Goal: Information Seeking & Learning: Learn about a topic

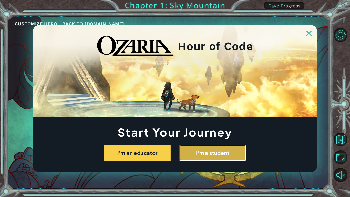
click at [196, 154] on button "I'm a student" at bounding box center [212, 153] width 67 height 16
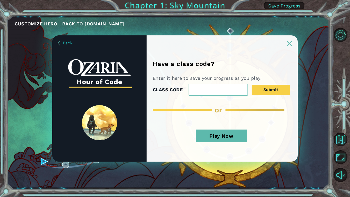
click at [287, 41] on img at bounding box center [289, 43] width 5 height 5
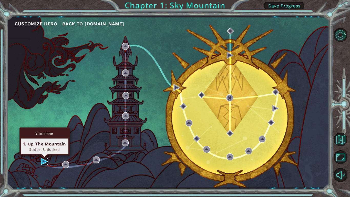
click at [44, 161] on img at bounding box center [44, 161] width 7 height 7
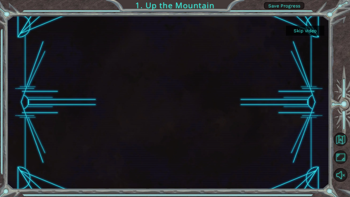
click at [303, 29] on button "Skip video" at bounding box center [305, 31] width 38 height 10
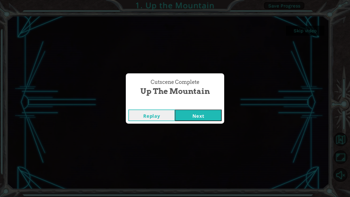
click at [191, 112] on button "Next" at bounding box center [198, 115] width 47 height 12
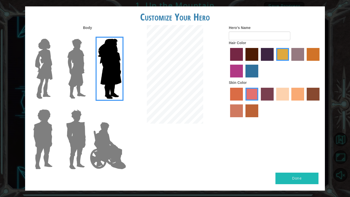
click at [37, 69] on img at bounding box center [44, 69] width 22 height 64
click at [55, 35] on input "Hero Connie" at bounding box center [55, 35] width 0 height 0
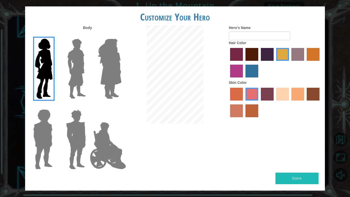
click at [77, 77] on img at bounding box center [76, 69] width 23 height 64
click at [88, 35] on input "Hero Lars" at bounding box center [88, 35] width 0 height 0
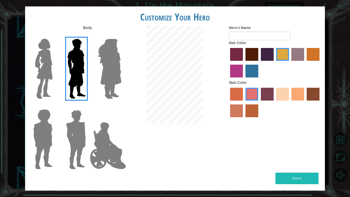
click at [46, 129] on img at bounding box center [43, 139] width 24 height 64
click at [55, 106] on input "Hero Steven" at bounding box center [55, 106] width 0 height 0
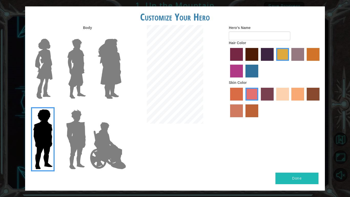
click at [74, 134] on img at bounding box center [76, 139] width 24 height 64
click at [88, 106] on input "Hero Garnet" at bounding box center [88, 106] width 0 height 0
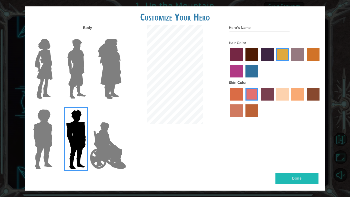
click at [95, 139] on img at bounding box center [108, 145] width 40 height 51
click at [121, 106] on input "Hero Jamie" at bounding box center [121, 106] width 0 height 0
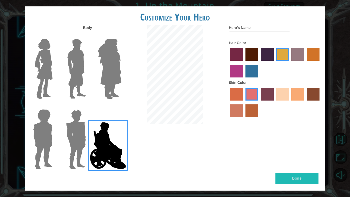
click at [71, 70] on img at bounding box center [76, 69] width 23 height 64
click at [88, 35] on input "Hero Lars" at bounding box center [88, 35] width 0 height 0
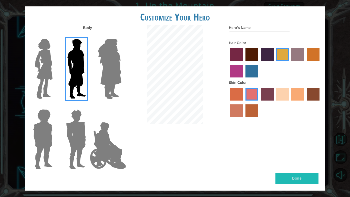
click at [46, 71] on img at bounding box center [44, 69] width 22 height 64
click at [55, 35] on input "Hero Connie" at bounding box center [55, 35] width 0 height 0
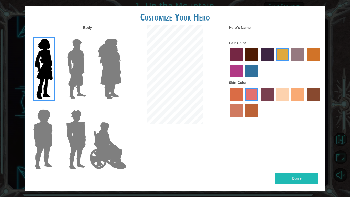
click at [232, 72] on label "medium red violet hair color" at bounding box center [236, 71] width 13 height 13
click at [321, 63] on input "medium red violet hair color" at bounding box center [321, 63] width 0 height 0
click at [296, 91] on label "tacao skin color" at bounding box center [298, 94] width 13 height 13
click at [290, 102] on input "tacao skin color" at bounding box center [290, 102] width 0 height 0
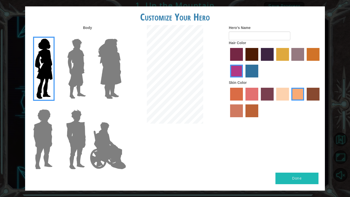
click at [282, 179] on button "Done" at bounding box center [297, 179] width 43 height 12
type input "Autumn"
click at [286, 174] on button "Done" at bounding box center [297, 179] width 43 height 12
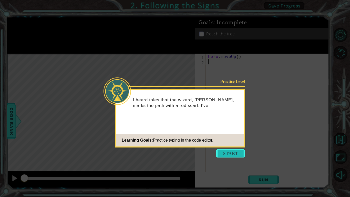
click at [234, 154] on button "Start" at bounding box center [230, 153] width 29 height 8
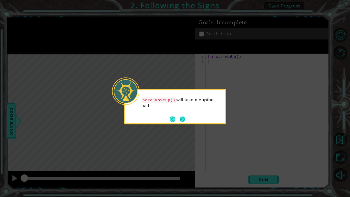
click at [183, 118] on button "Next" at bounding box center [183, 119] width 6 height 6
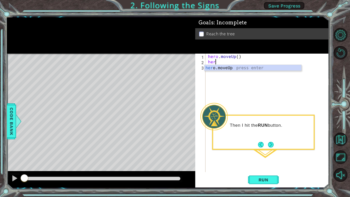
type textarea "hero"
click at [235, 66] on div "hero .moveUp press enter" at bounding box center [253, 74] width 97 height 18
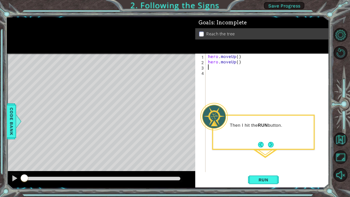
scroll to position [0, 0]
click at [256, 176] on button "Run" at bounding box center [263, 179] width 31 height 13
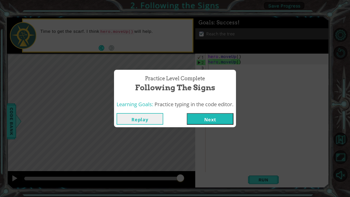
click at [222, 116] on button "Next" at bounding box center [210, 119] width 47 height 12
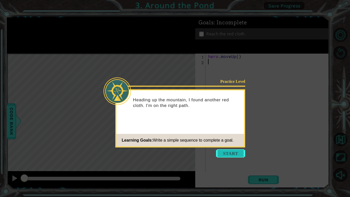
click at [234, 154] on button "Start" at bounding box center [230, 153] width 29 height 8
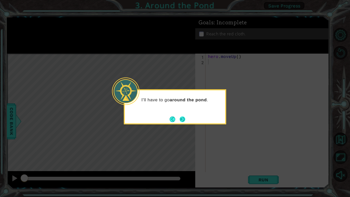
click at [183, 118] on button "Next" at bounding box center [183, 119] width 6 height 6
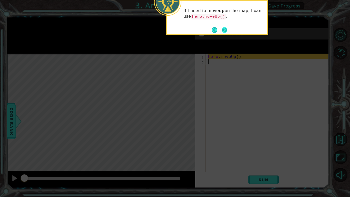
click at [223, 28] on button "Next" at bounding box center [225, 30] width 6 height 6
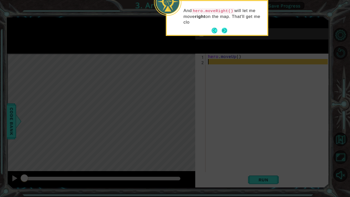
click at [223, 28] on button "Next" at bounding box center [225, 31] width 6 height 6
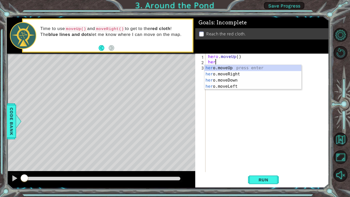
type textarea "hero"
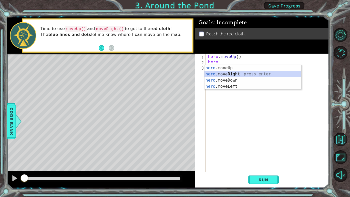
click at [257, 74] on div "hero .moveUp press enter hero .moveRight press enter hero .moveDown press enter…" at bounding box center [253, 83] width 97 height 37
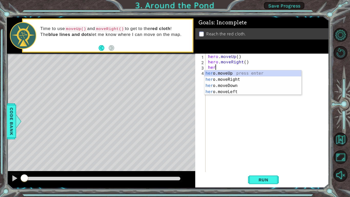
type textarea "hero"
click at [253, 72] on div "hero .moveUp press enter hero .moveRight press enter hero .moveDown press enter…" at bounding box center [253, 88] width 97 height 37
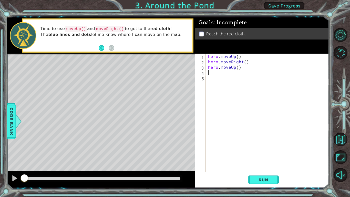
scroll to position [0, 0]
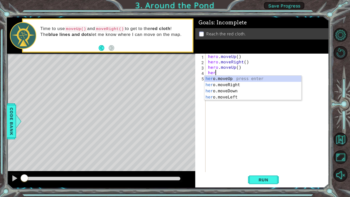
type textarea "hero"
click at [212, 78] on div "hero .moveUp press enter hero .moveRight press enter hero .moveDown press enter…" at bounding box center [253, 94] width 97 height 37
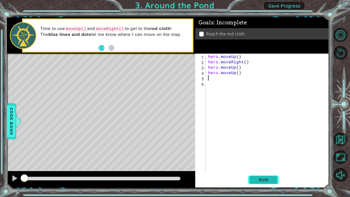
click at [257, 181] on span "Run" at bounding box center [264, 179] width 20 height 5
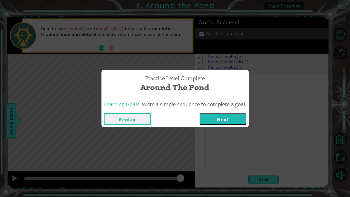
click at [225, 119] on button "Next" at bounding box center [223, 119] width 47 height 12
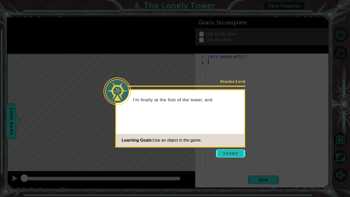
click at [229, 151] on button "Start" at bounding box center [230, 153] width 29 height 8
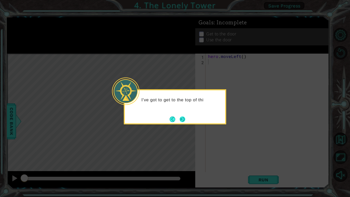
click at [180, 118] on button "Next" at bounding box center [183, 119] width 6 height 6
click at [180, 118] on button "Next" at bounding box center [182, 119] width 6 height 6
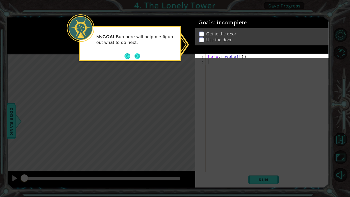
click at [137, 56] on button "Next" at bounding box center [138, 56] width 6 height 6
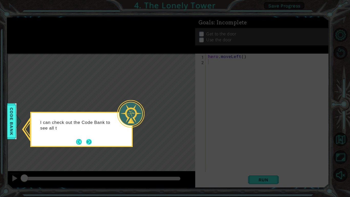
click at [89, 144] on button "Next" at bounding box center [89, 142] width 6 height 6
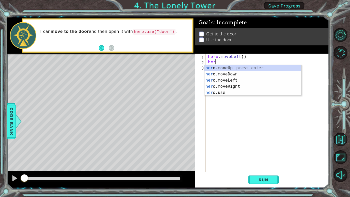
type textarea "hero"
click at [237, 66] on div "hero .moveUp press enter hero .moveDown press enter hero .moveLeft press enter …" at bounding box center [253, 86] width 97 height 43
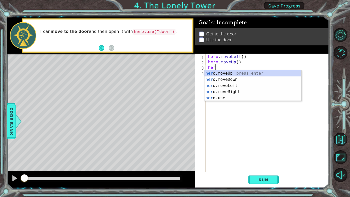
type textarea "hero"
click at [229, 90] on div "hero .moveUp press enter hero .moveDown press enter hero .moveLeft press enter …" at bounding box center [253, 91] width 97 height 43
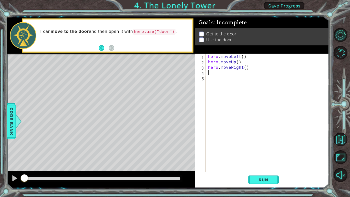
scroll to position [0, 0]
click at [261, 181] on span "Run" at bounding box center [264, 179] width 20 height 5
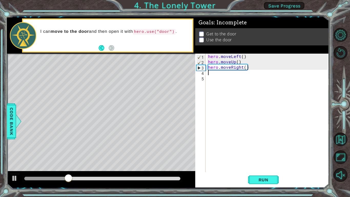
click at [240, 62] on div "hero . moveLeft ( ) hero . moveUp ( ) hero . moveRight ( )" at bounding box center [268, 118] width 123 height 129
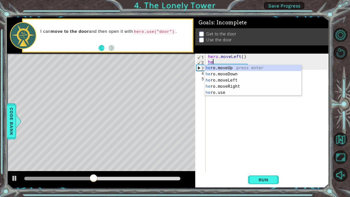
type textarea "h"
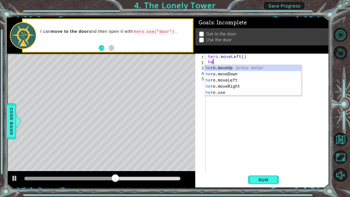
type textarea "her"
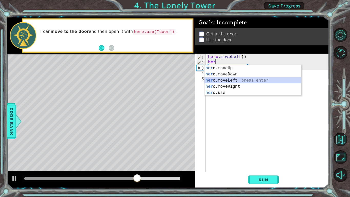
click at [238, 78] on div "her o.moveUp press enter her o.moveDown press enter her o.moveLeft press enter …" at bounding box center [253, 86] width 97 height 43
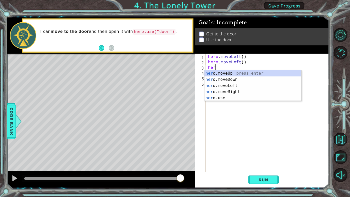
type textarea "hero"
click at [227, 74] on div "hero .moveUp press enter hero .moveDown press enter hero .moveLeft press enter …" at bounding box center [253, 91] width 97 height 43
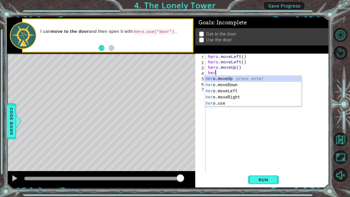
type textarea "hero"
click at [233, 79] on div "hero .moveUp press enter hero .moveDown press enter hero .moveLeft press enter …" at bounding box center [253, 97] width 97 height 43
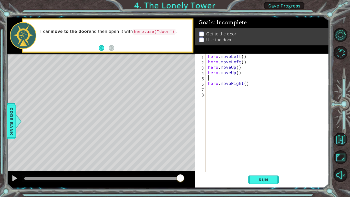
scroll to position [0, 0]
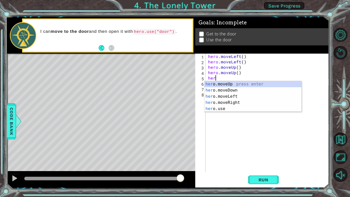
type textarea "hero"
click at [236, 102] on div "hero .moveUp press enter hero .moveDown press enter hero .moveLeft press enter …" at bounding box center [253, 102] width 97 height 43
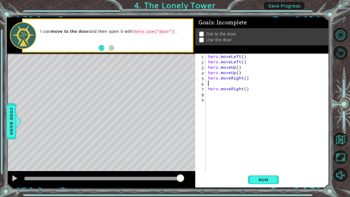
scroll to position [0, 0]
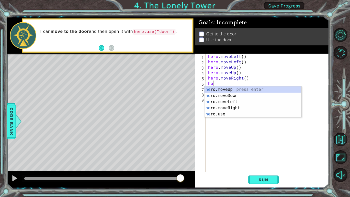
type textarea "hero"
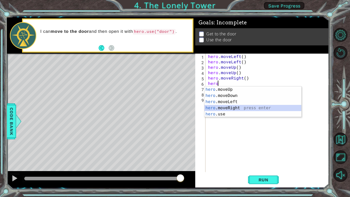
click at [242, 108] on div "hero .moveUp press enter hero .moveDown press enter hero .moveLeft press enter …" at bounding box center [253, 107] width 97 height 43
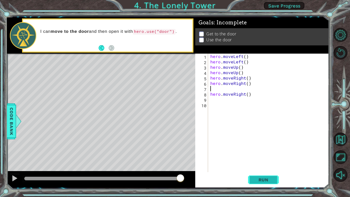
click at [259, 183] on button "Run" at bounding box center [263, 179] width 31 height 13
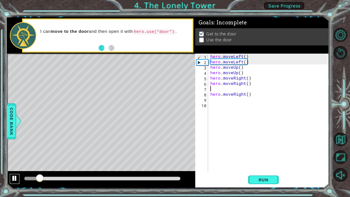
click at [16, 180] on div at bounding box center [14, 178] width 7 height 7
click at [256, 98] on div "hero . moveLeft ( ) hero . moveLeft ( ) hero . moveUp ( ) hero . moveUp ( ) her…" at bounding box center [269, 118] width 121 height 129
click at [251, 94] on div "hero . moveLeft ( ) hero . moveLeft ( ) hero . moveUp ( ) hero . moveUp ( ) her…" at bounding box center [269, 118] width 121 height 129
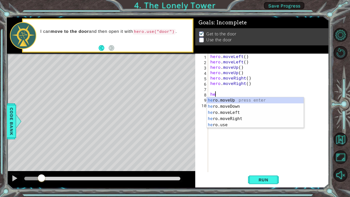
type textarea "h"
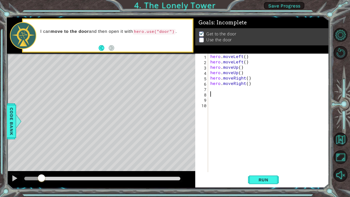
click at [220, 88] on div "hero . moveLeft ( ) hero . moveLeft ( ) hero . moveUp ( ) hero . moveUp ( ) her…" at bounding box center [269, 118] width 121 height 129
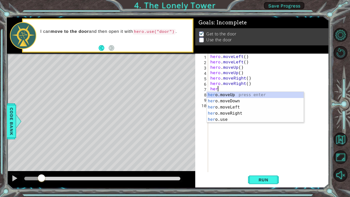
type textarea "hero"
click at [219, 114] on div "hero .moveUp press enter hero .moveDown press enter hero .moveLeft press enter …" at bounding box center [255, 113] width 97 height 43
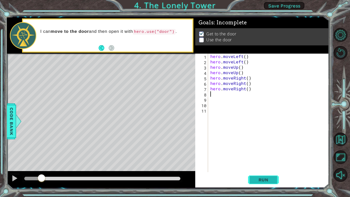
click at [267, 176] on button "Run" at bounding box center [263, 179] width 31 height 13
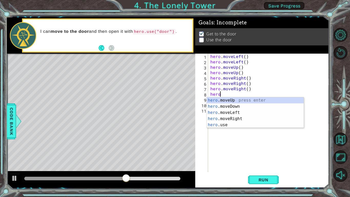
scroll to position [0, 0]
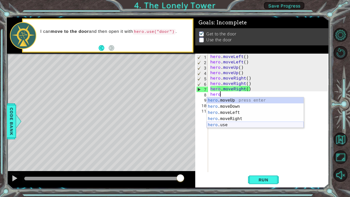
click at [238, 123] on div "hero .moveUp press enter hero .moveDown press enter hero .moveLeft press enter …" at bounding box center [255, 118] width 97 height 43
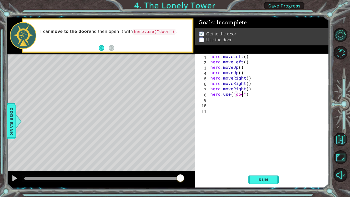
type textarea "hero.use("door")"
click at [266, 177] on span "Run" at bounding box center [264, 179] width 20 height 5
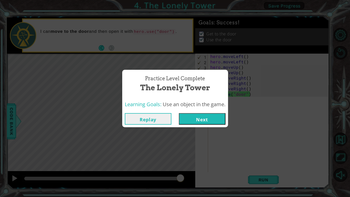
click at [208, 119] on button "Next" at bounding box center [202, 119] width 47 height 12
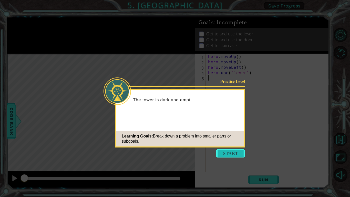
click at [229, 153] on button "Start" at bounding box center [230, 153] width 29 height 8
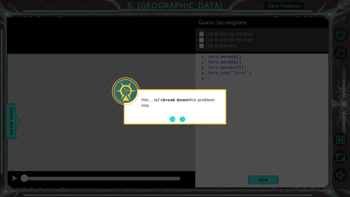
click at [185, 119] on button "Next" at bounding box center [183, 119] width 6 height 6
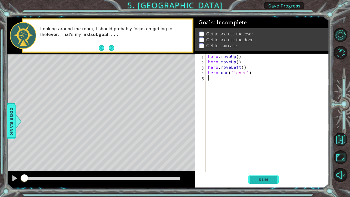
click at [255, 176] on button "Run" at bounding box center [263, 179] width 31 height 13
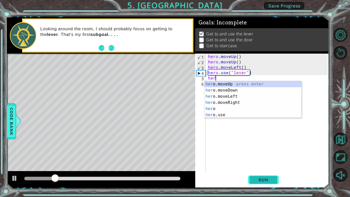
type textarea "hero"
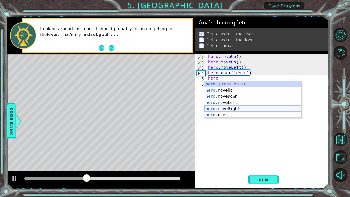
click at [237, 107] on div "hero press enter hero .moveUp press enter hero .moveDown press enter hero .move…" at bounding box center [253, 105] width 97 height 49
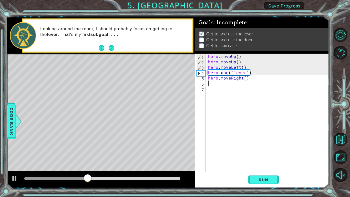
scroll to position [0, 0]
click at [216, 83] on div "hero . moveUp ( ) hero . moveUp ( ) hero . moveLeft ( ) hero . use ( "lever" ) …" at bounding box center [268, 118] width 123 height 129
click at [223, 78] on div "hero . moveUp ( ) hero . moveUp ( ) hero . moveLeft ( ) hero . use ( "lever" ) …" at bounding box center [268, 118] width 123 height 129
type textarea "hero.moveRight()"
click at [247, 78] on div "hero . moveUp ( ) hero . moveUp ( ) hero . moveLeft ( ) hero . use ( "lever" ) …" at bounding box center [268, 118] width 123 height 129
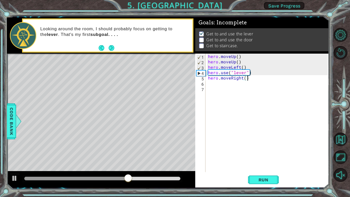
click at [210, 83] on div "hero . moveUp ( ) hero . moveUp ( ) hero . moveLeft ( ) hero . use ( "lever" ) …" at bounding box center [268, 118] width 123 height 129
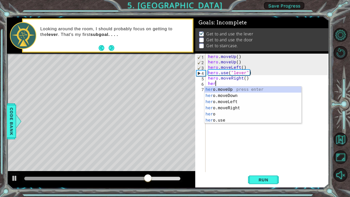
type textarea "hero"
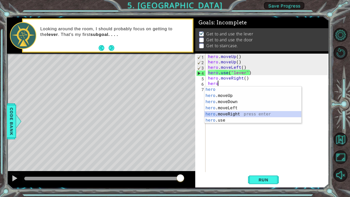
click at [222, 112] on div "hero press enter hero .moveUp press enter hero .moveDown press enter hero .move…" at bounding box center [253, 110] width 97 height 49
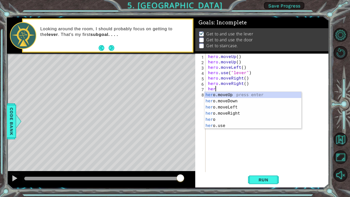
type textarea "hero"
click at [225, 118] on div "hero press enter hero .moveUp press enter hero .moveDown press enter hero .move…" at bounding box center [253, 116] width 97 height 49
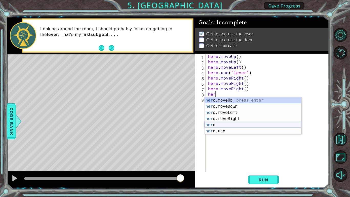
click at [235, 127] on div "her o.moveUp press enter her o.moveDown press enter her o.moveLeft press enter …" at bounding box center [253, 121] width 97 height 49
click at [226, 129] on div "her o.moveUp press enter her o.moveDown press enter her o.moveLeft press enter …" at bounding box center [253, 121] width 97 height 49
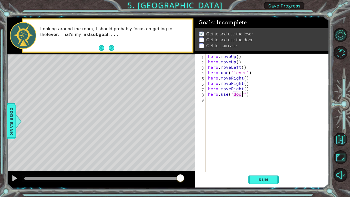
scroll to position [0, 2]
type textarea "hero.use("door")"
click at [273, 178] on span "Run" at bounding box center [264, 179] width 20 height 5
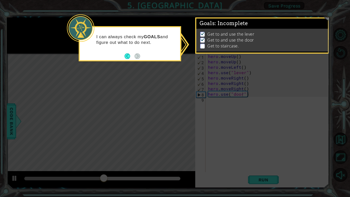
click at [269, 81] on icon at bounding box center [175, 98] width 350 height 197
click at [252, 36] on p "Get to and use the lever" at bounding box center [230, 34] width 47 height 6
click at [203, 46] on p at bounding box center [202, 46] width 5 height 5
click at [268, 107] on icon at bounding box center [175, 98] width 350 height 197
click at [252, 91] on icon at bounding box center [175, 98] width 350 height 197
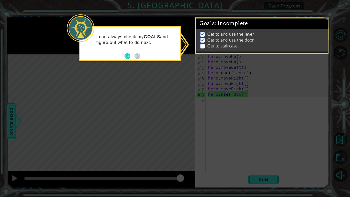
click at [159, 2] on icon at bounding box center [175, 98] width 350 height 197
click at [228, 52] on div "Goals : Incomplete Get to and use the lever Get to and use the door Get to stai…" at bounding box center [262, 35] width 134 height 36
click at [203, 43] on li "Get to and use the door" at bounding box center [262, 40] width 125 height 6
click at [247, 130] on icon at bounding box center [175, 98] width 350 height 197
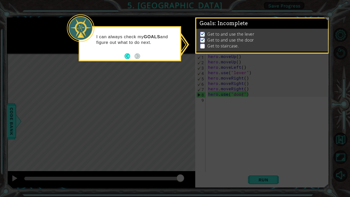
click at [247, 130] on icon at bounding box center [175, 98] width 350 height 197
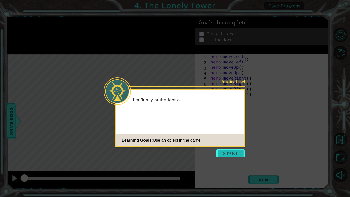
click at [228, 153] on button "Start" at bounding box center [230, 153] width 29 height 8
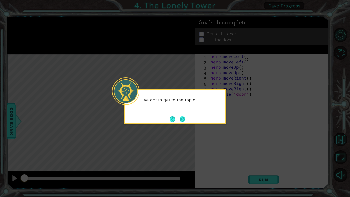
click at [183, 119] on button "Next" at bounding box center [183, 119] width 6 height 6
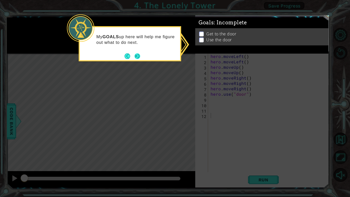
click at [138, 54] on button "Next" at bounding box center [138, 56] width 6 height 6
